Goal: Information Seeking & Learning: Learn about a topic

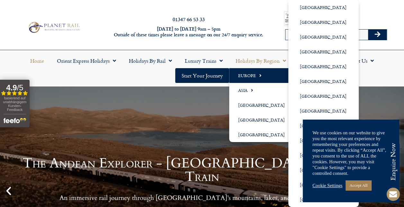
click at [263, 75] on link "Europe" at bounding box center [263, 75] width 68 height 15
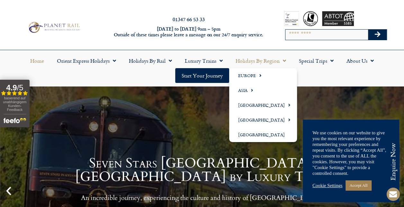
click at [258, 62] on link "Holidays by Region" at bounding box center [260, 60] width 63 height 15
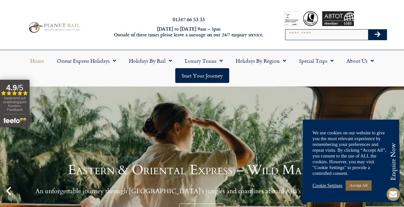
click at [362, 188] on link "Accept All" at bounding box center [359, 185] width 26 height 10
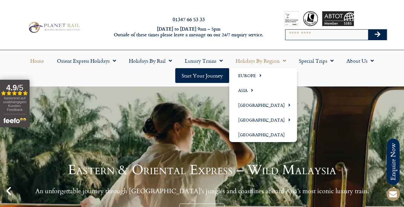
click at [272, 65] on link "Holidays by Region" at bounding box center [260, 60] width 63 height 15
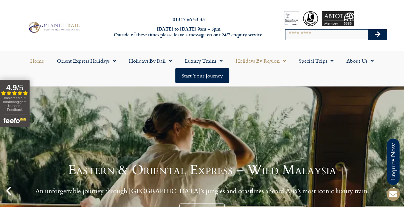
click at [280, 60] on span "Menu" at bounding box center [283, 61] width 6 height 12
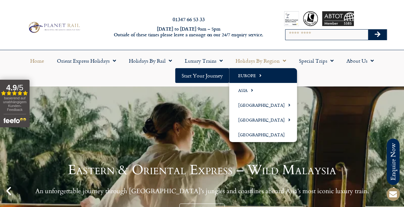
click at [252, 72] on link "Europe" at bounding box center [263, 75] width 68 height 15
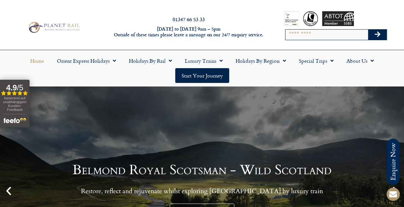
click at [299, 35] on input "Search" at bounding box center [327, 35] width 83 height 10
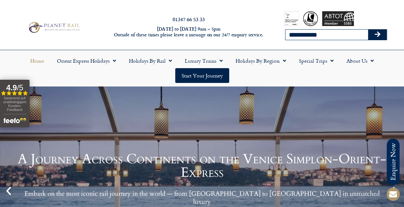
type input "**********"
click at [368, 30] on button "Search" at bounding box center [377, 35] width 19 height 10
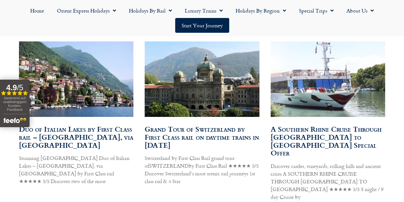
scroll to position [389, 0]
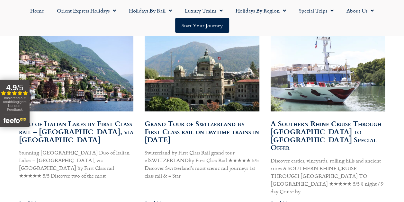
click at [210, 132] on link "Grand Tour of Switzerland by First Class rail on daytime trains in 2024" at bounding box center [202, 131] width 114 height 27
click at [96, 143] on h2 "Duo of Italian Lakes by First Class rail – Lake Como & Lake Garda, via Switzerl…" at bounding box center [76, 132] width 115 height 24
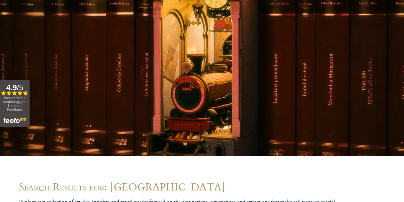
scroll to position [0, 0]
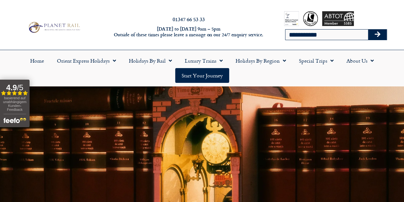
click at [341, 39] on input "**********" at bounding box center [327, 35] width 83 height 10
type input "*"
type input "********"
click at [368, 30] on button "Search" at bounding box center [377, 35] width 19 height 10
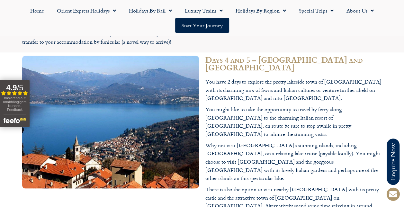
scroll to position [1772, 0]
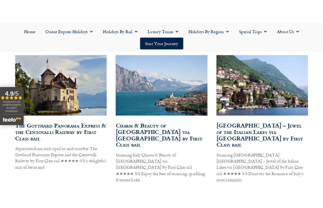
scroll to position [387, 0]
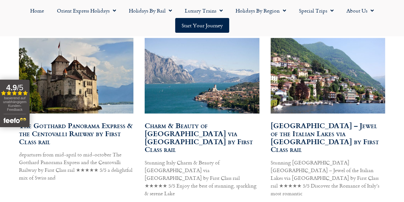
click at [44, 144] on link "The Gotthard Panorama Express & the Centovalli Railway by First Class rail" at bounding box center [76, 133] width 114 height 27
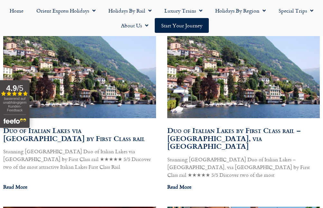
scroll to position [658, 0]
click at [264, 125] on link "Duo of Italian Lakes by First Class rail – Lake Como & Lake Garda, via Switzerl…" at bounding box center [233, 138] width 133 height 27
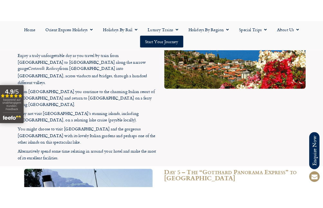
scroll to position [1311, 0]
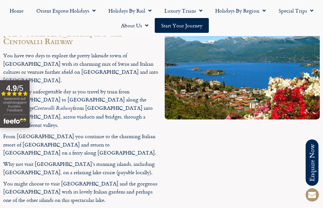
drag, startPoint x: 5, startPoint y: 1, endPoint x: 141, endPoint y: 65, distance: 150.9
click at [141, 65] on div "You have two days to explore the pretty lakeside town of [GEOGRAPHIC_DATA] with…" at bounding box center [80, 138] width 155 height 175
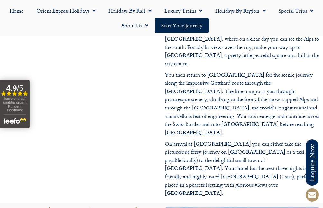
scroll to position [1111, 0]
